Goal: Check status: Check status

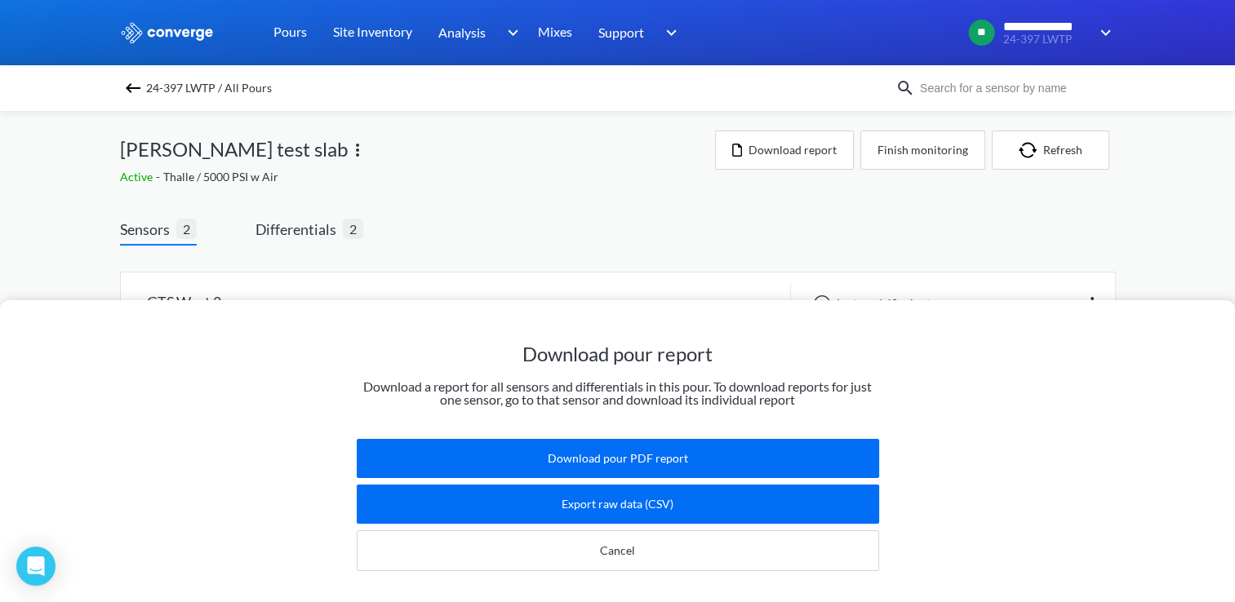
click at [1165, 83] on div "24-397 LWTP / All Pours" at bounding box center [617, 88] width 1235 height 46
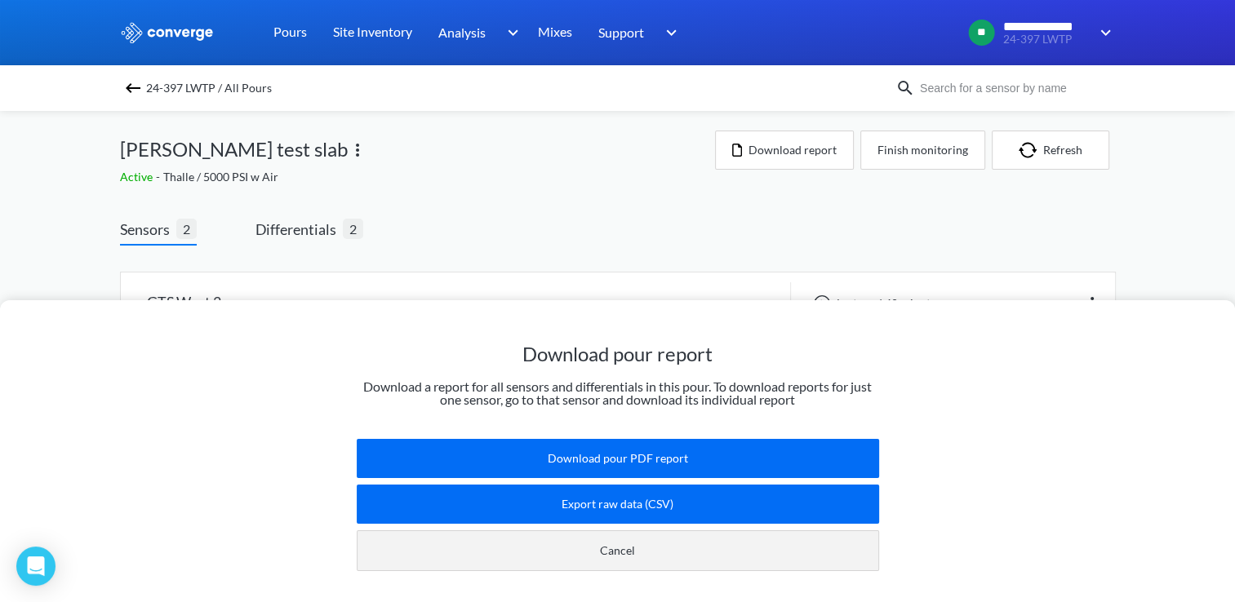
click at [682, 530] on button "Cancel" at bounding box center [618, 550] width 522 height 41
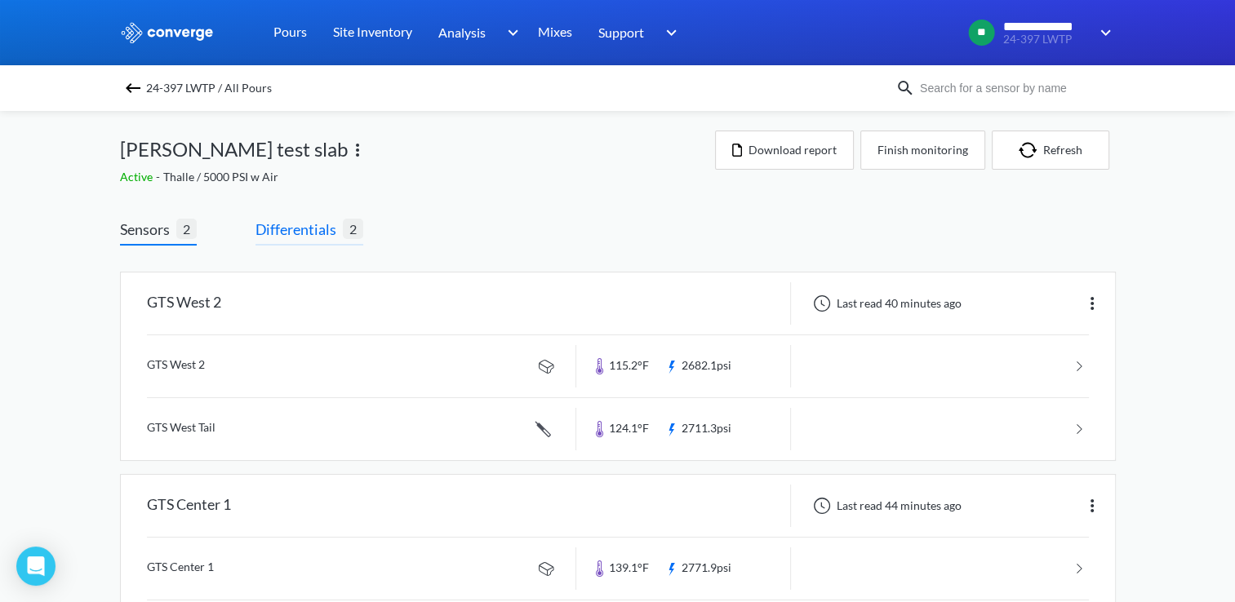
drag, startPoint x: 297, startPoint y: 237, endPoint x: 322, endPoint y: 223, distance: 28.8
click at [297, 237] on span "Differentials" at bounding box center [298, 229] width 87 height 23
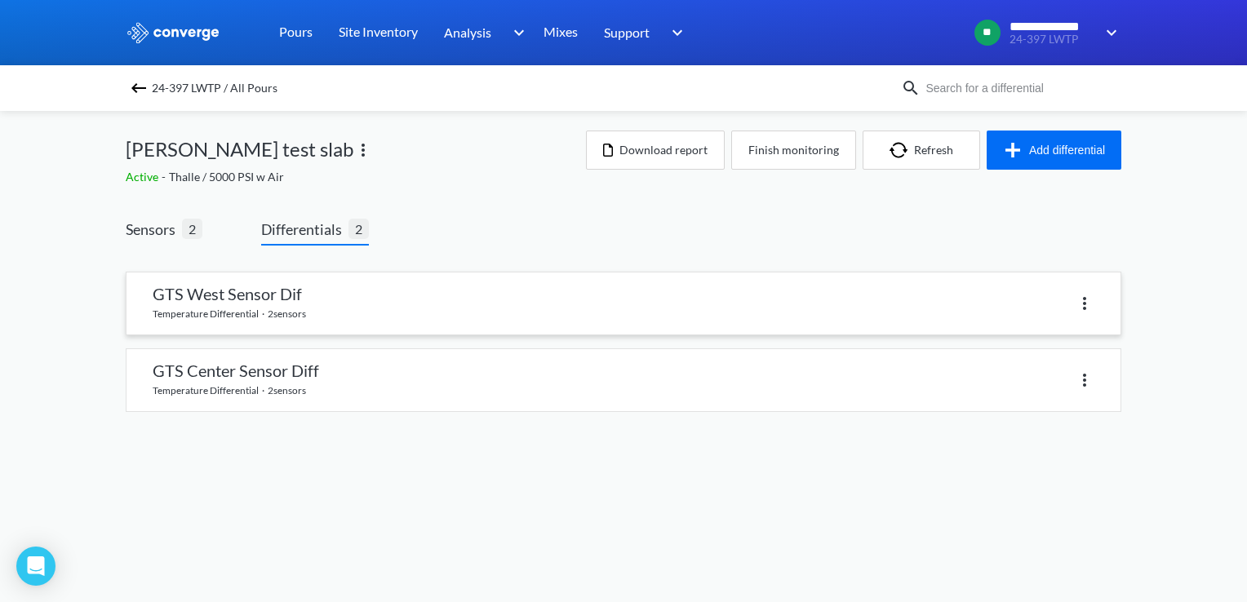
click at [551, 295] on link at bounding box center [623, 304] width 994 height 62
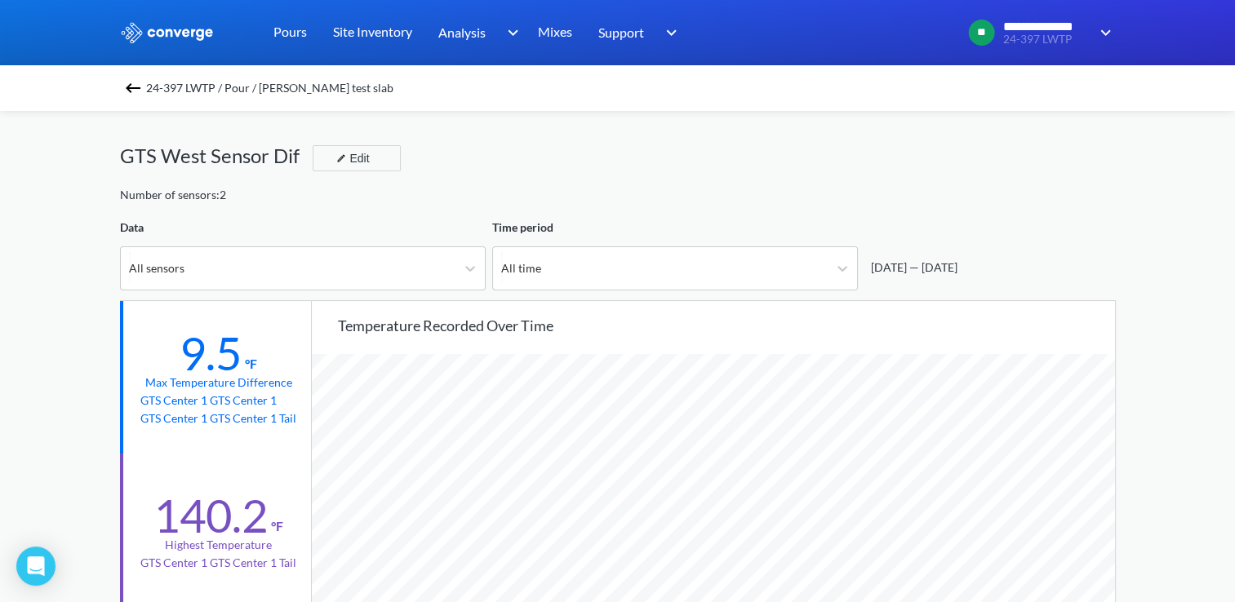
scroll to position [1366, 1234]
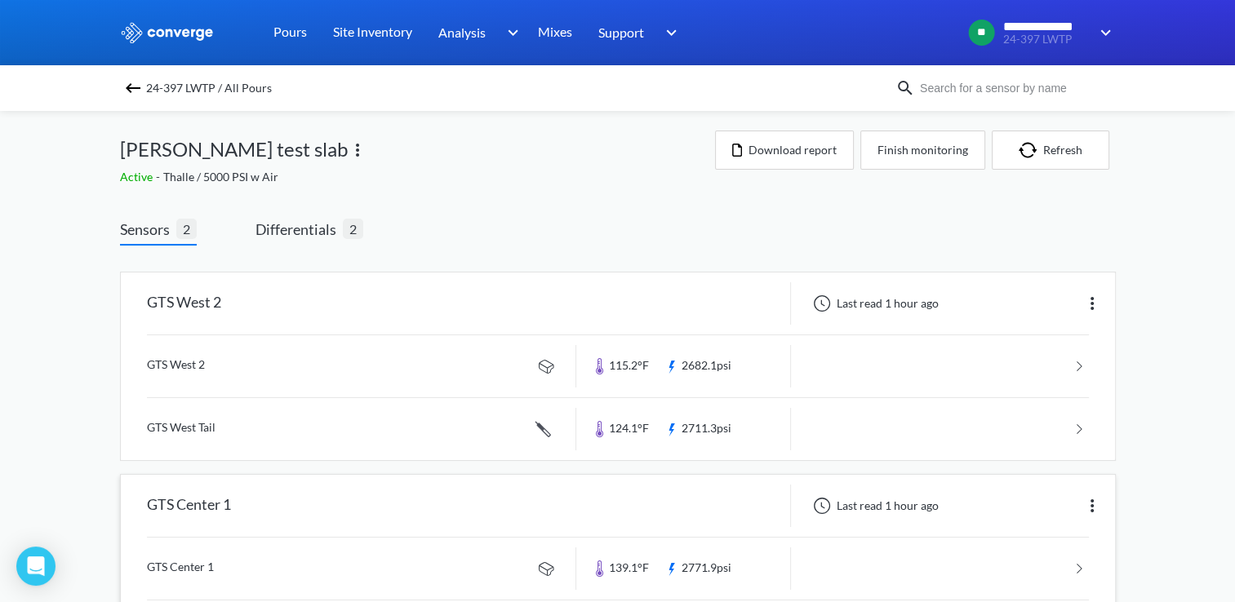
click at [269, 527] on div "GTS Center 1 Last read 1 hour ago" at bounding box center [618, 506] width 994 height 62
click at [398, 501] on div "GTS Center 1" at bounding box center [348, 506] width 455 height 42
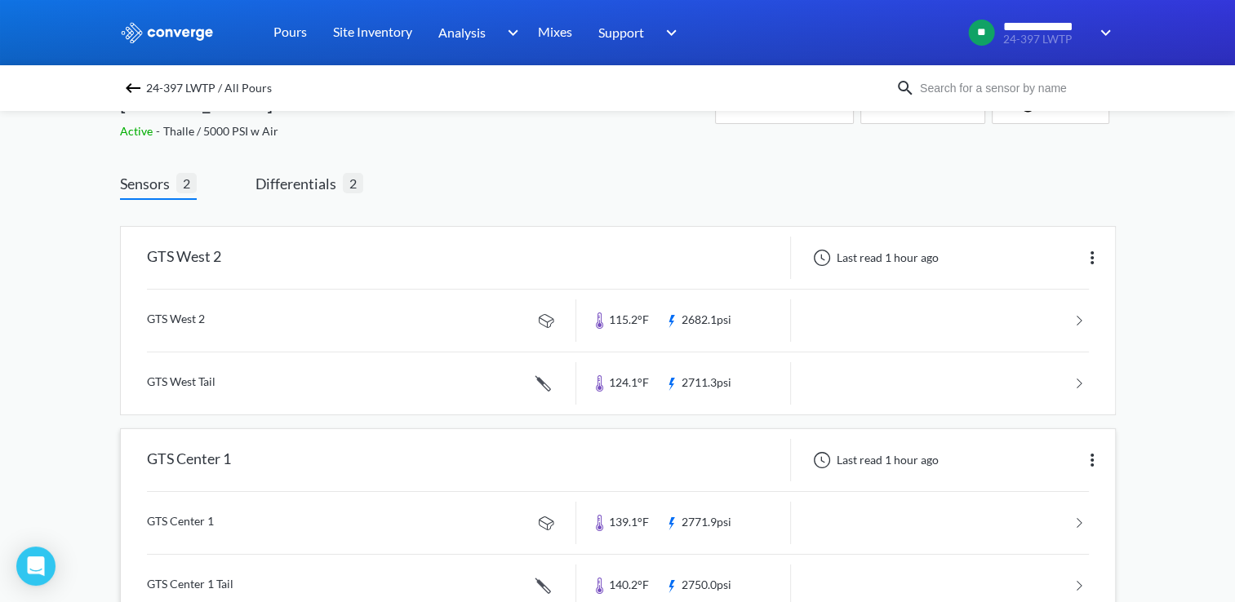
scroll to position [91, 0]
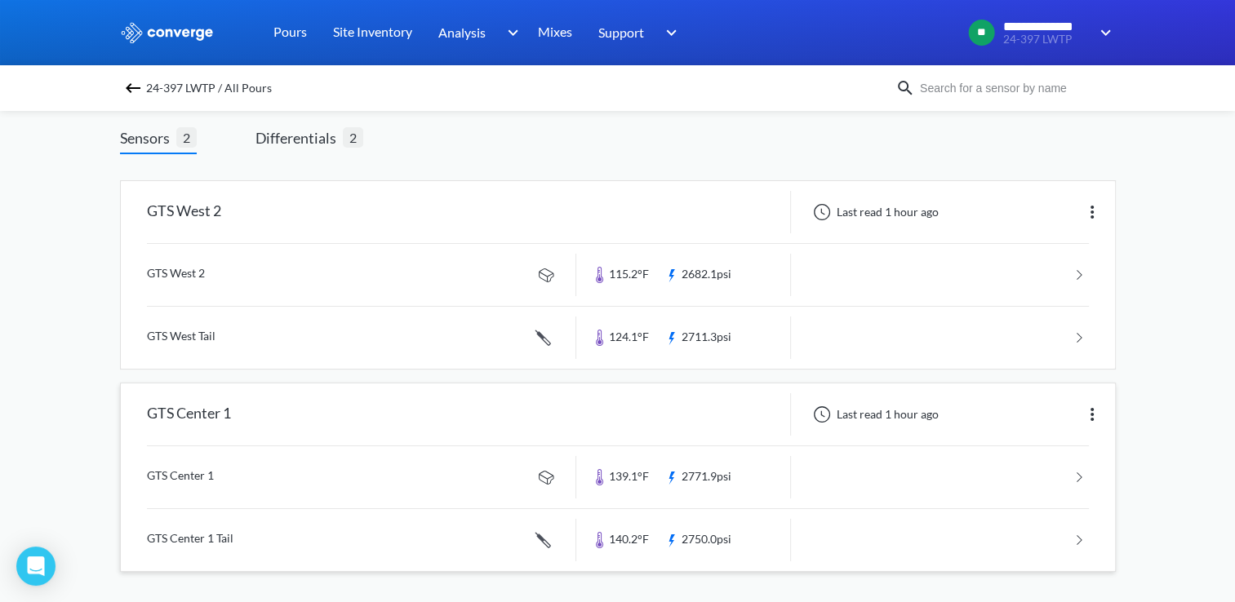
click at [413, 452] on link at bounding box center [618, 477] width 942 height 62
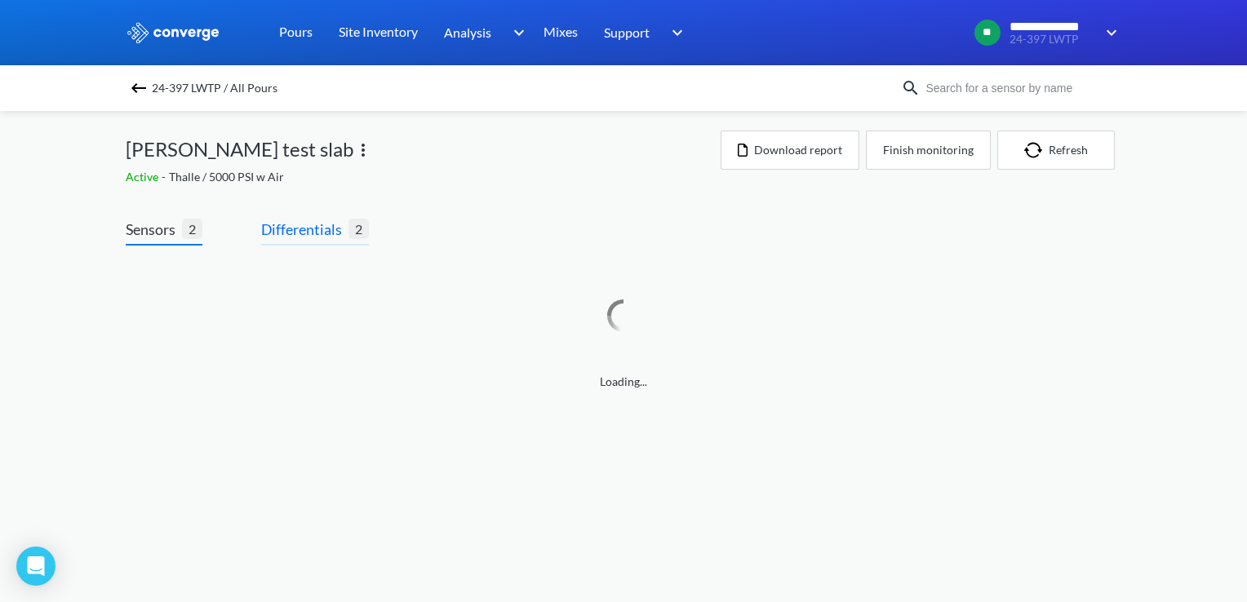
click at [334, 230] on span "Differentials" at bounding box center [304, 229] width 87 height 23
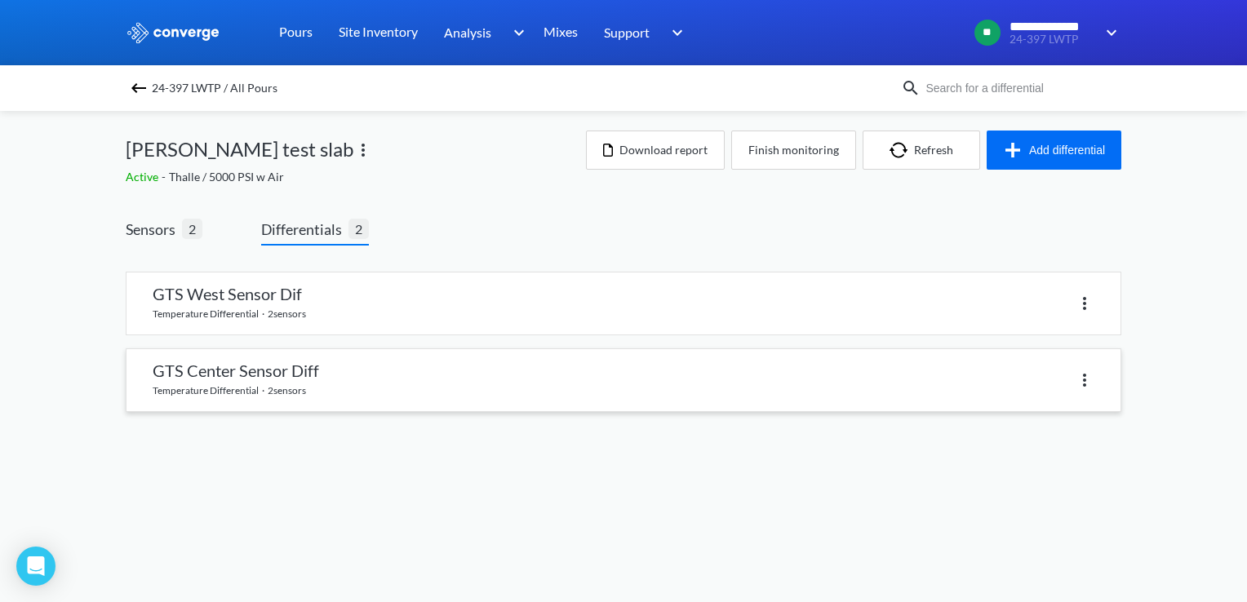
click at [379, 399] on link at bounding box center [623, 380] width 994 height 62
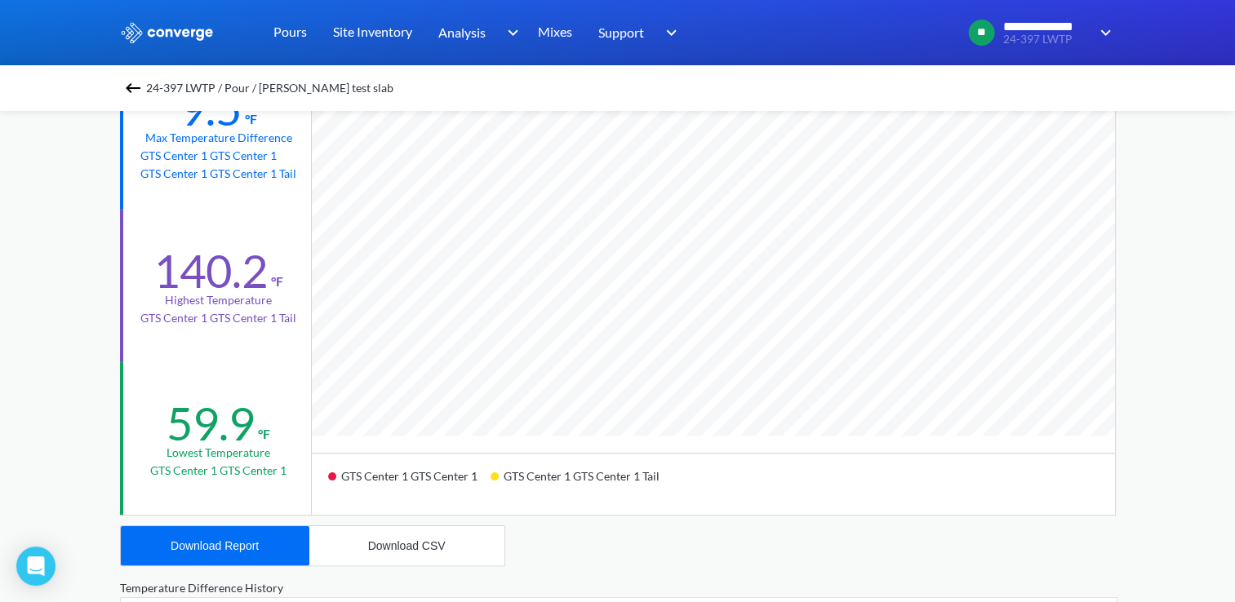
scroll to position [163, 0]
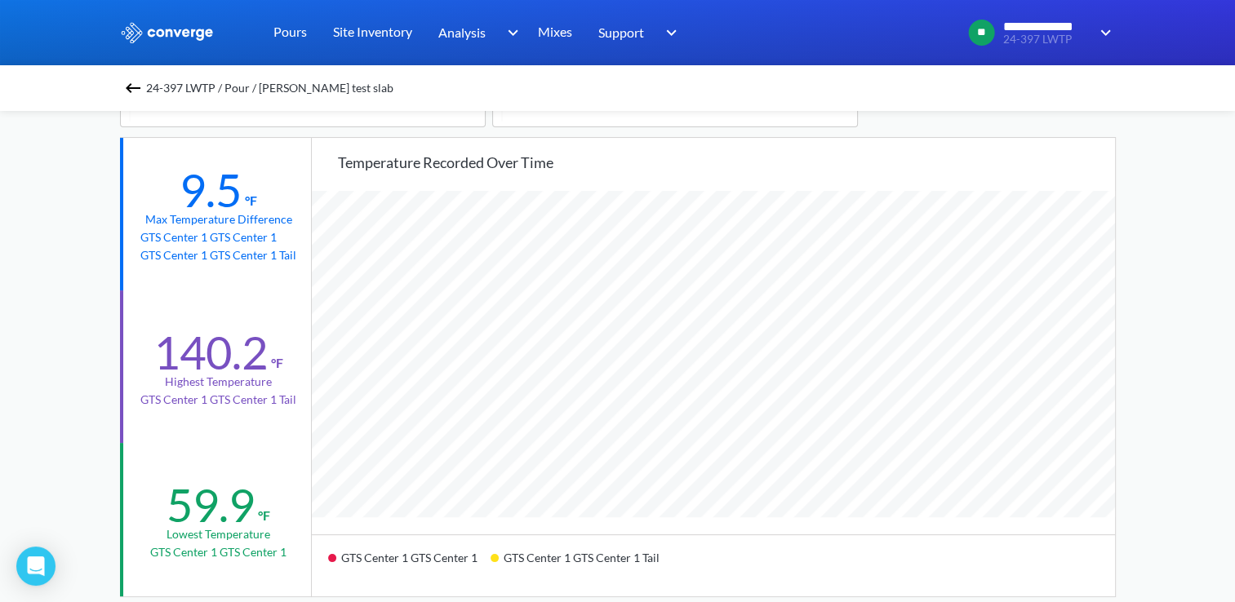
click at [126, 85] on div "24-397 LWTP / Pour / [PERSON_NAME] test slab" at bounding box center [617, 88] width 995 height 23
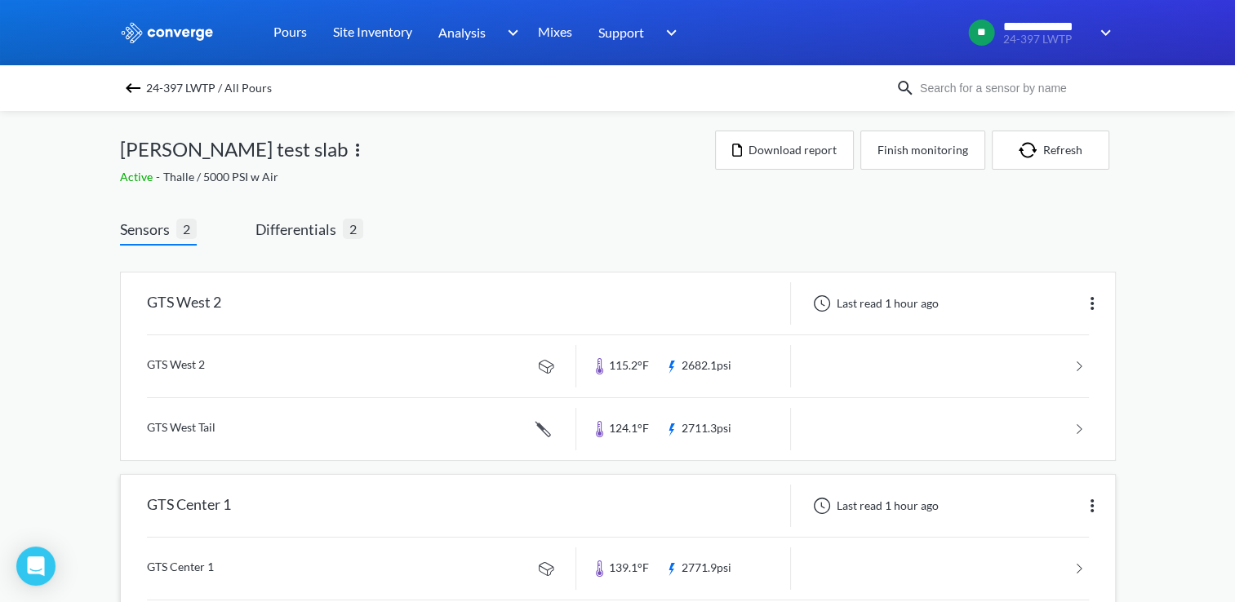
click at [255, 508] on div "GTS Center 1" at bounding box center [348, 506] width 455 height 42
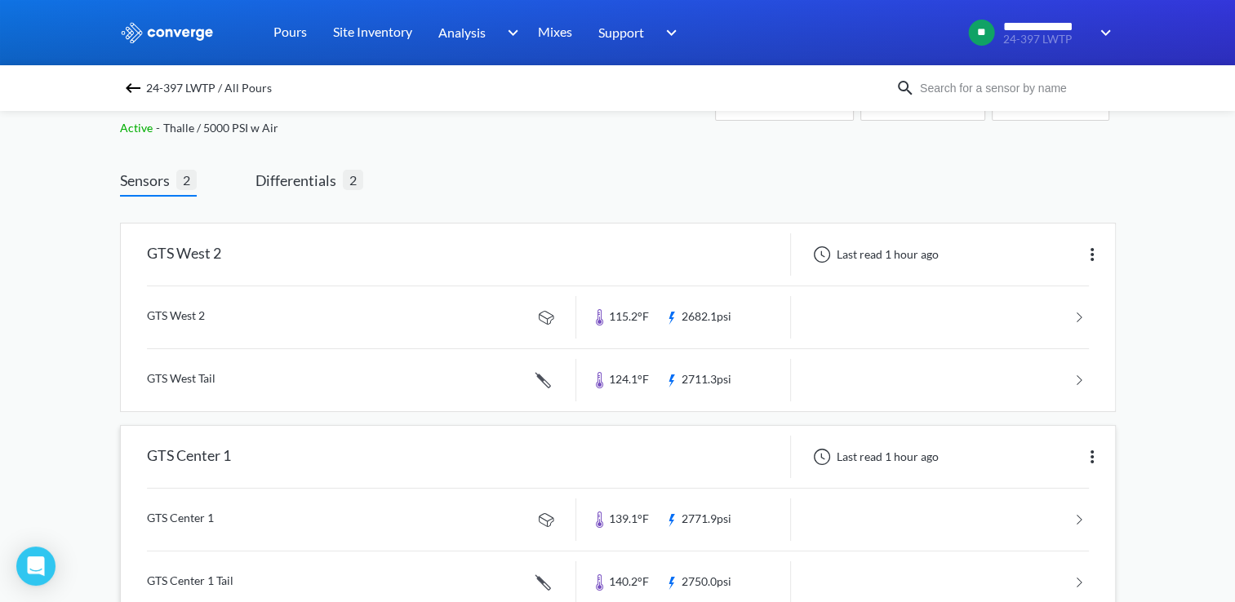
scroll to position [91, 0]
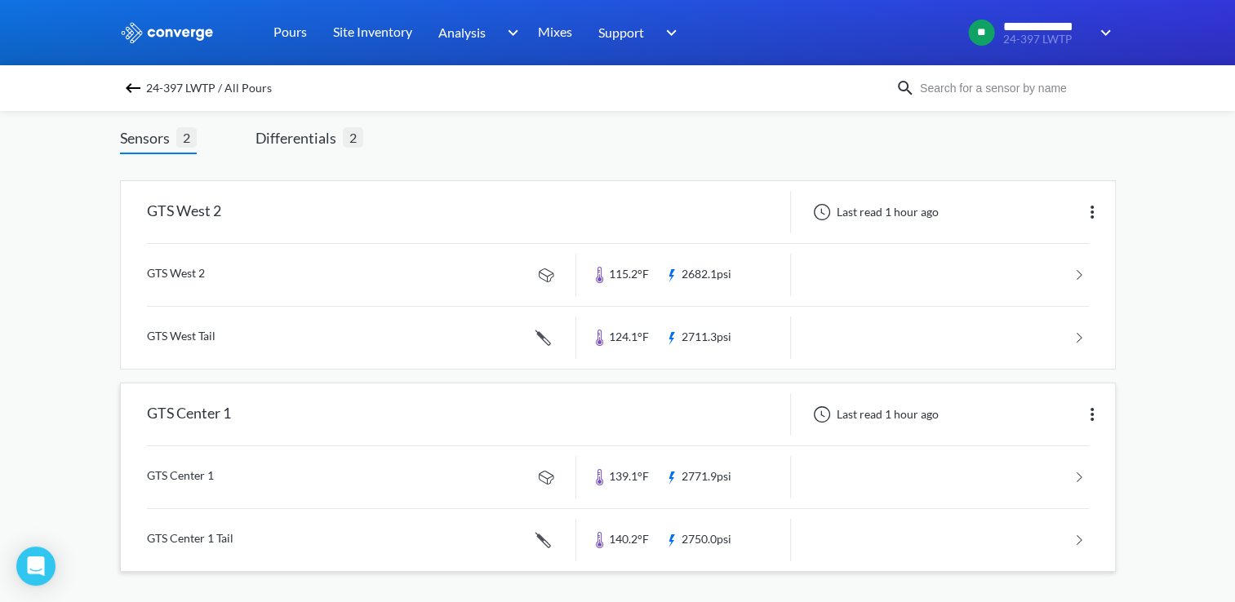
click at [493, 437] on div "GTS Center 1 Last read 1 hour ago" at bounding box center [618, 415] width 994 height 62
click at [491, 402] on div "GTS Center 1" at bounding box center [348, 414] width 455 height 42
click at [415, 464] on link at bounding box center [618, 477] width 942 height 62
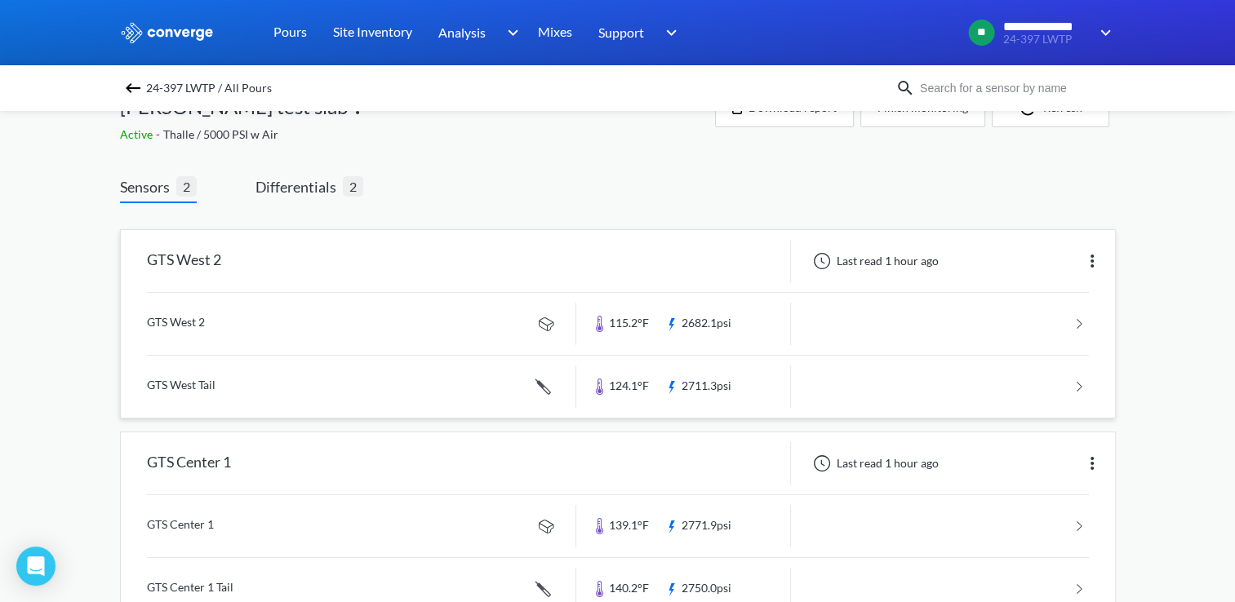
scroll to position [82, 0]
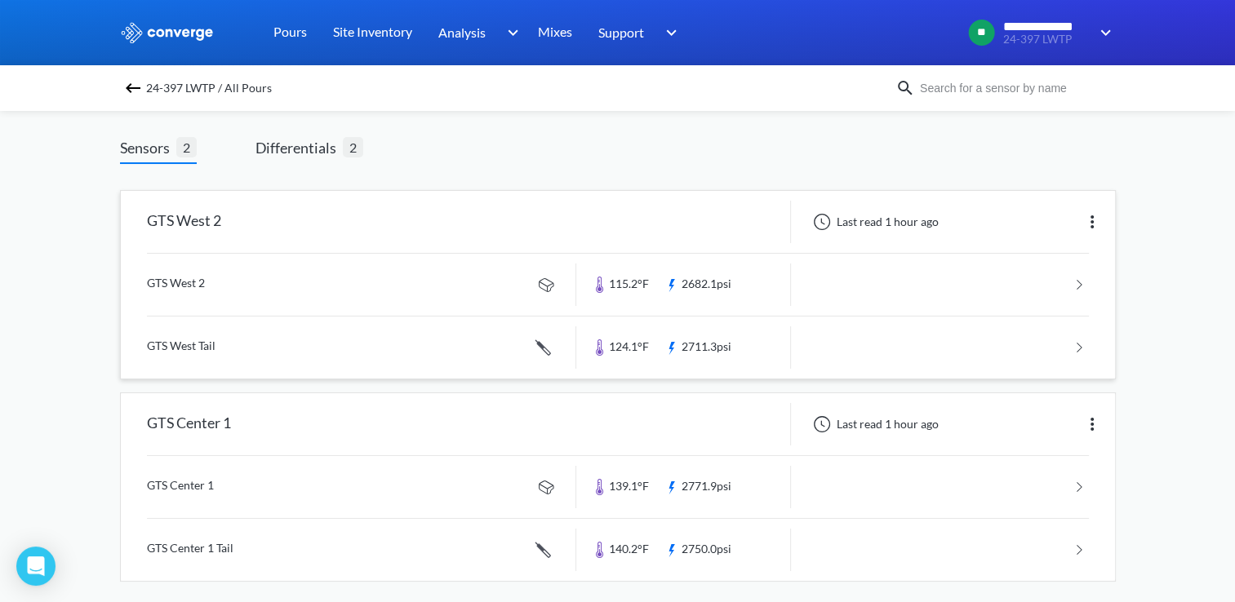
click at [305, 227] on div "GTS West 2" at bounding box center [348, 222] width 455 height 42
click at [275, 293] on link at bounding box center [618, 285] width 942 height 62
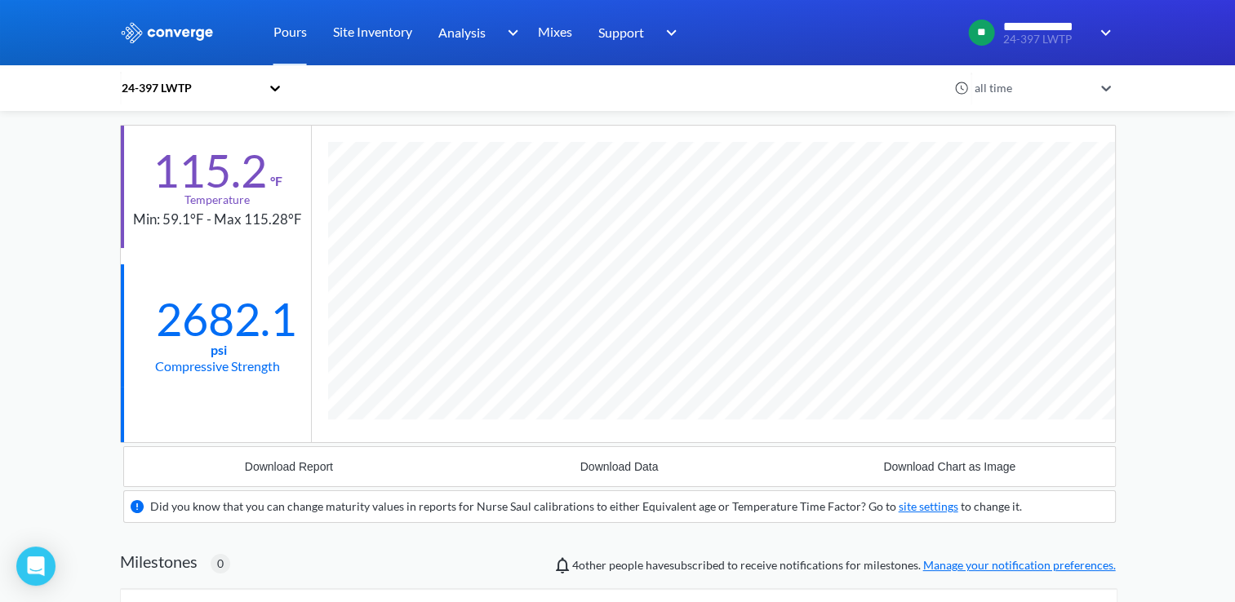
scroll to position [1071, 995]
